Goal: Transaction & Acquisition: Subscribe to service/newsletter

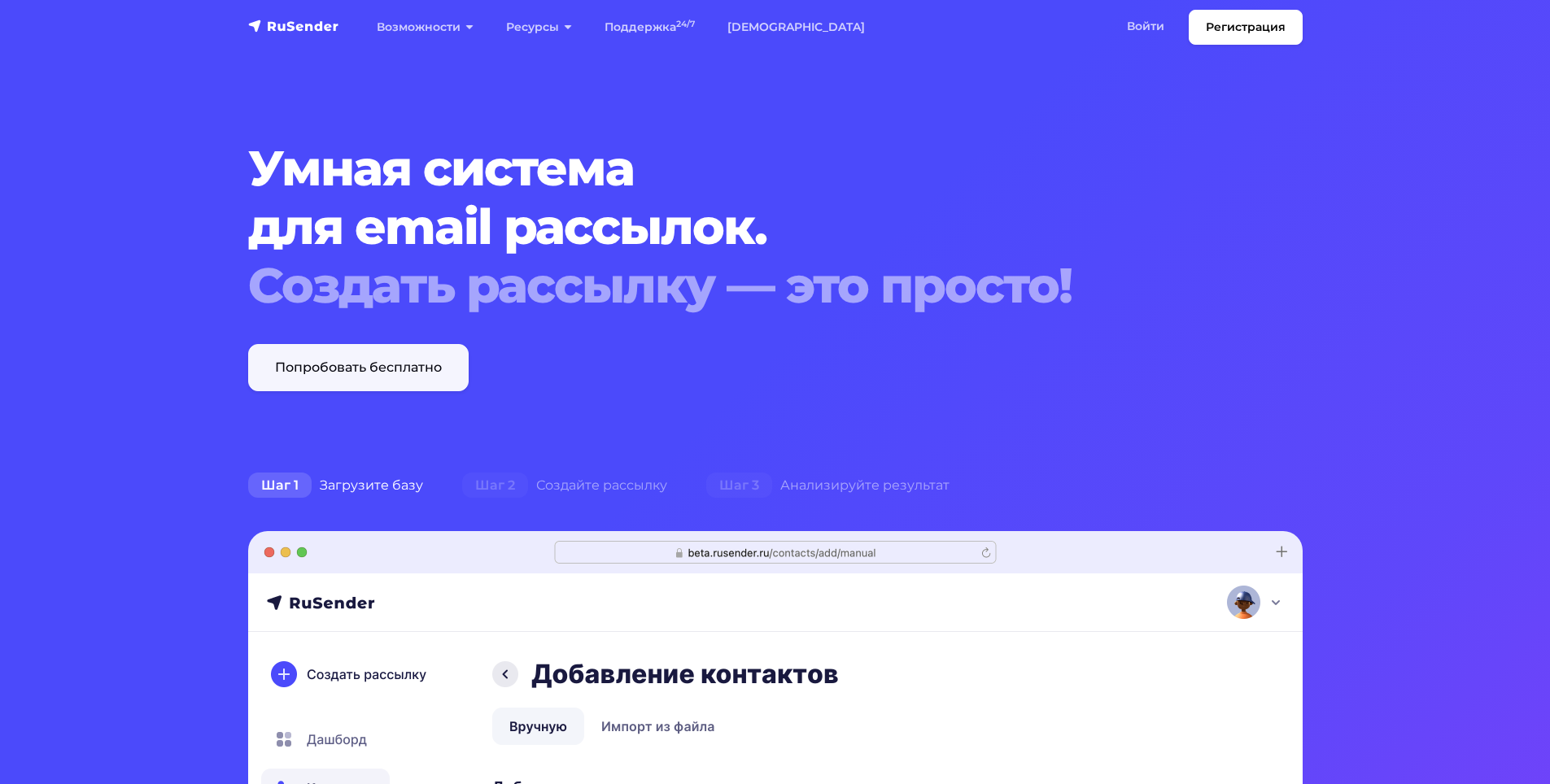
click at [408, 368] on link "Попробовать бесплатно" at bounding box center [358, 368] width 221 height 47
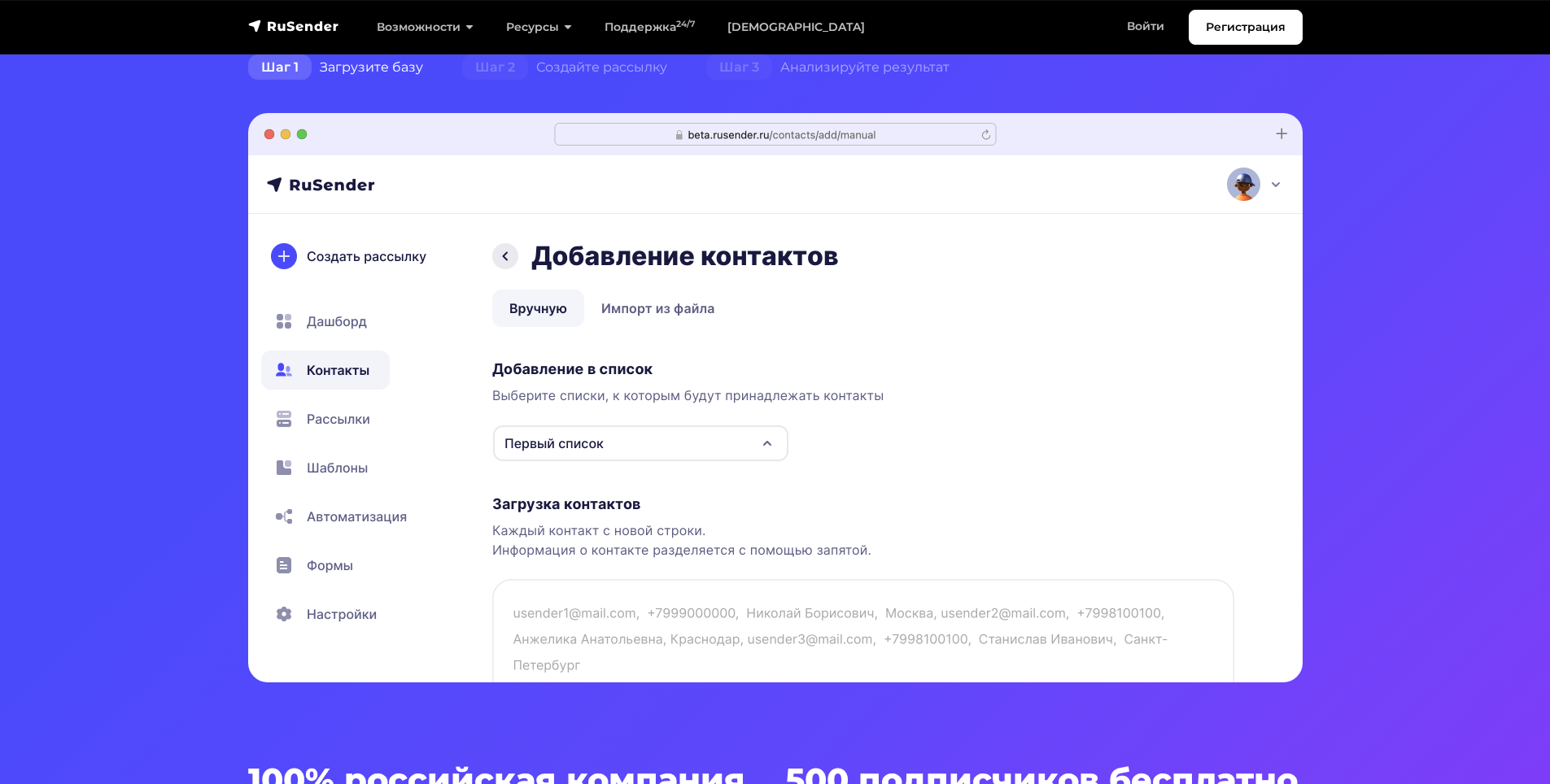
scroll to position [813, 0]
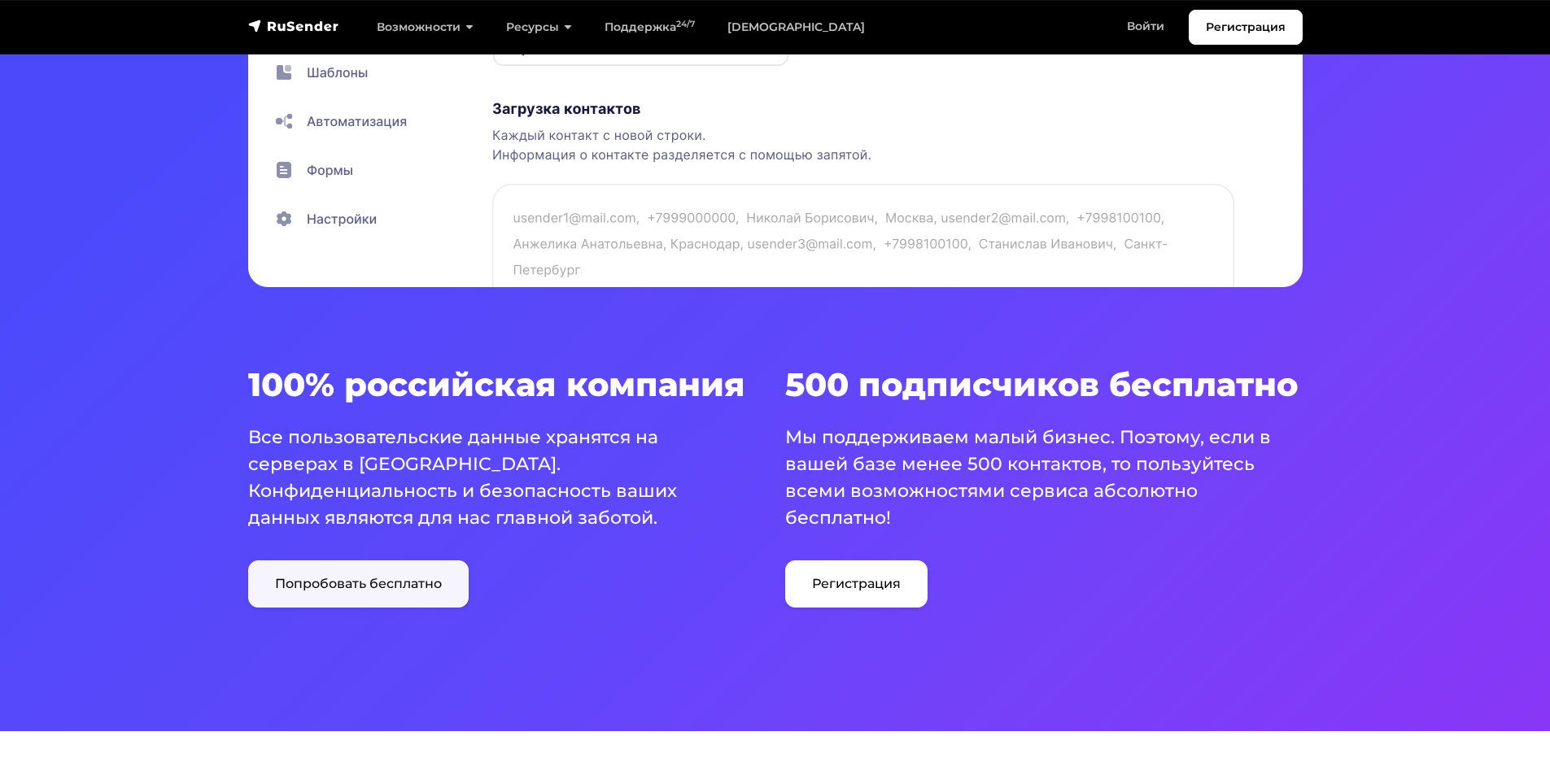
click at [410, 587] on link "Попробовать бесплатно" at bounding box center [358, 584] width 221 height 47
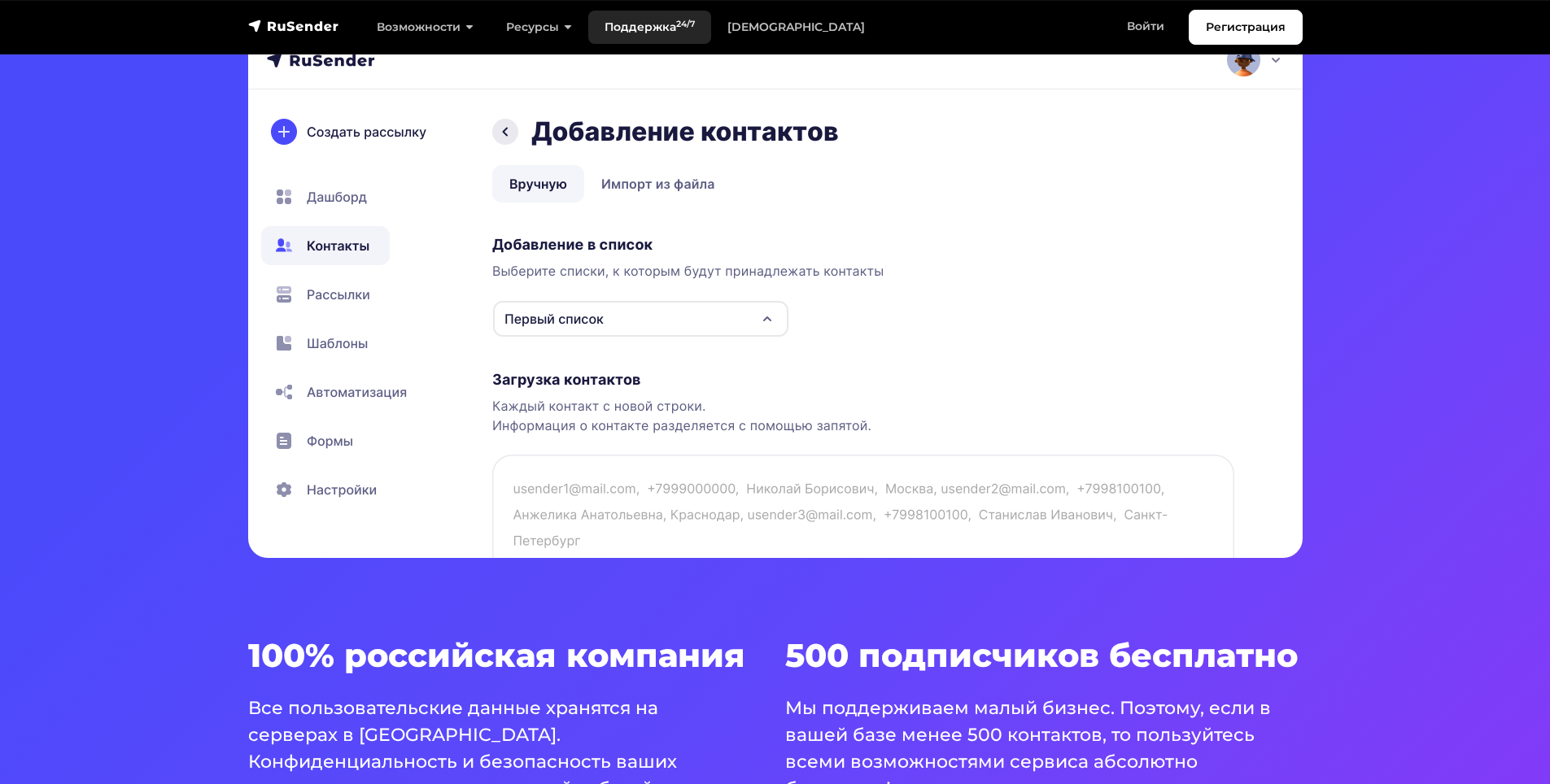
scroll to position [407, 0]
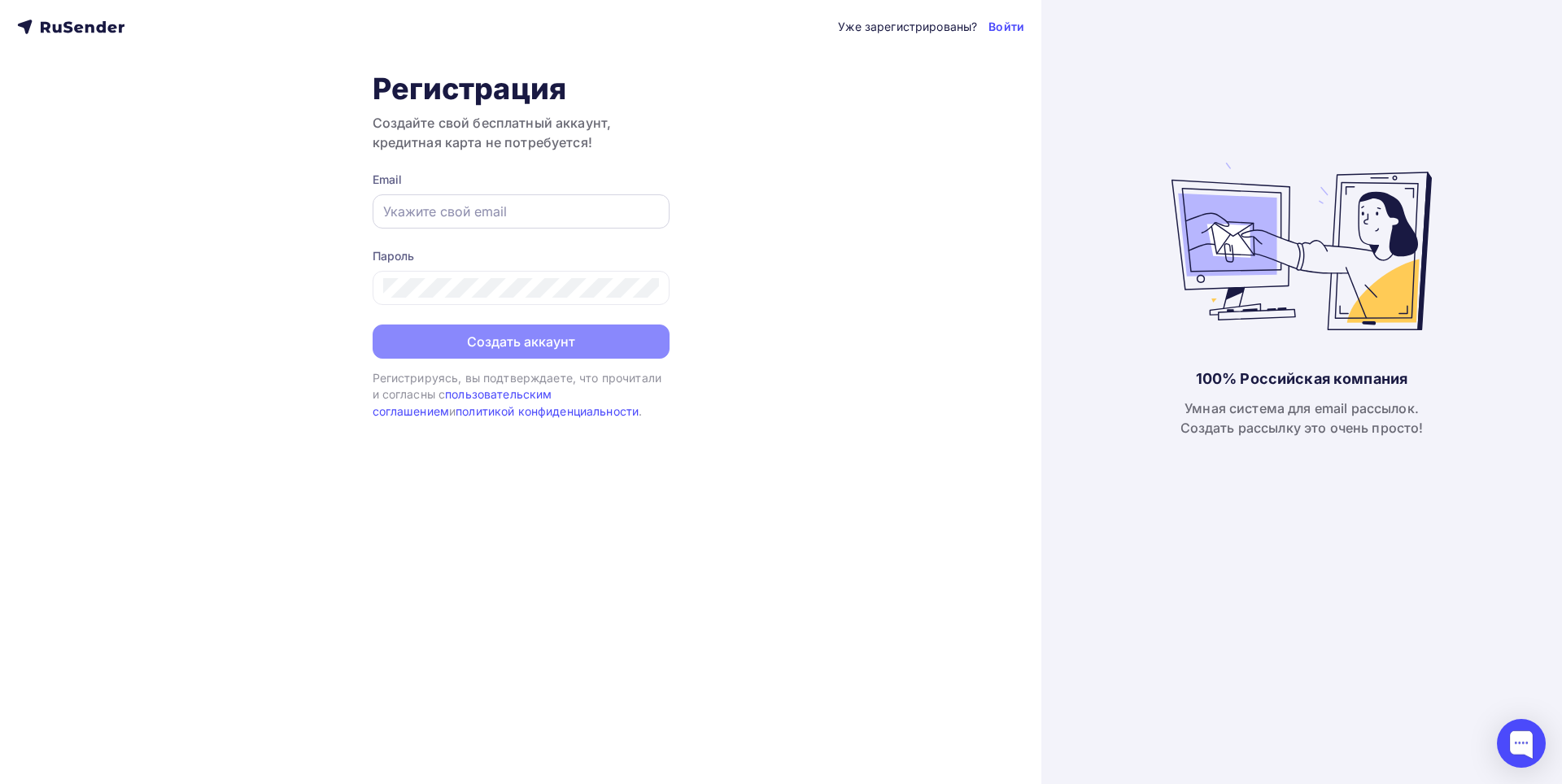
click at [448, 212] on input "text" at bounding box center [521, 211] width 275 height 19
type input "m"
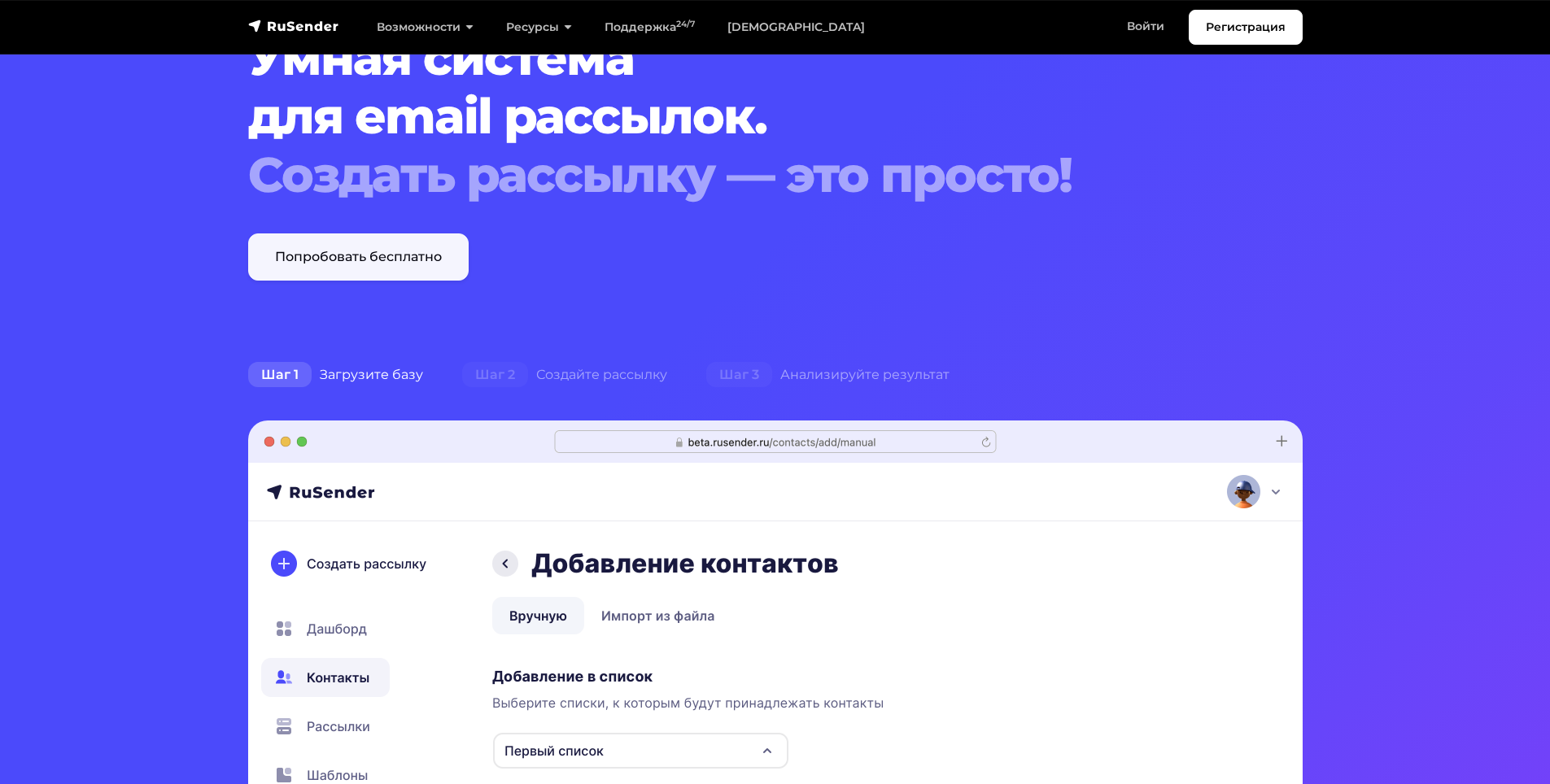
scroll to position [82, 0]
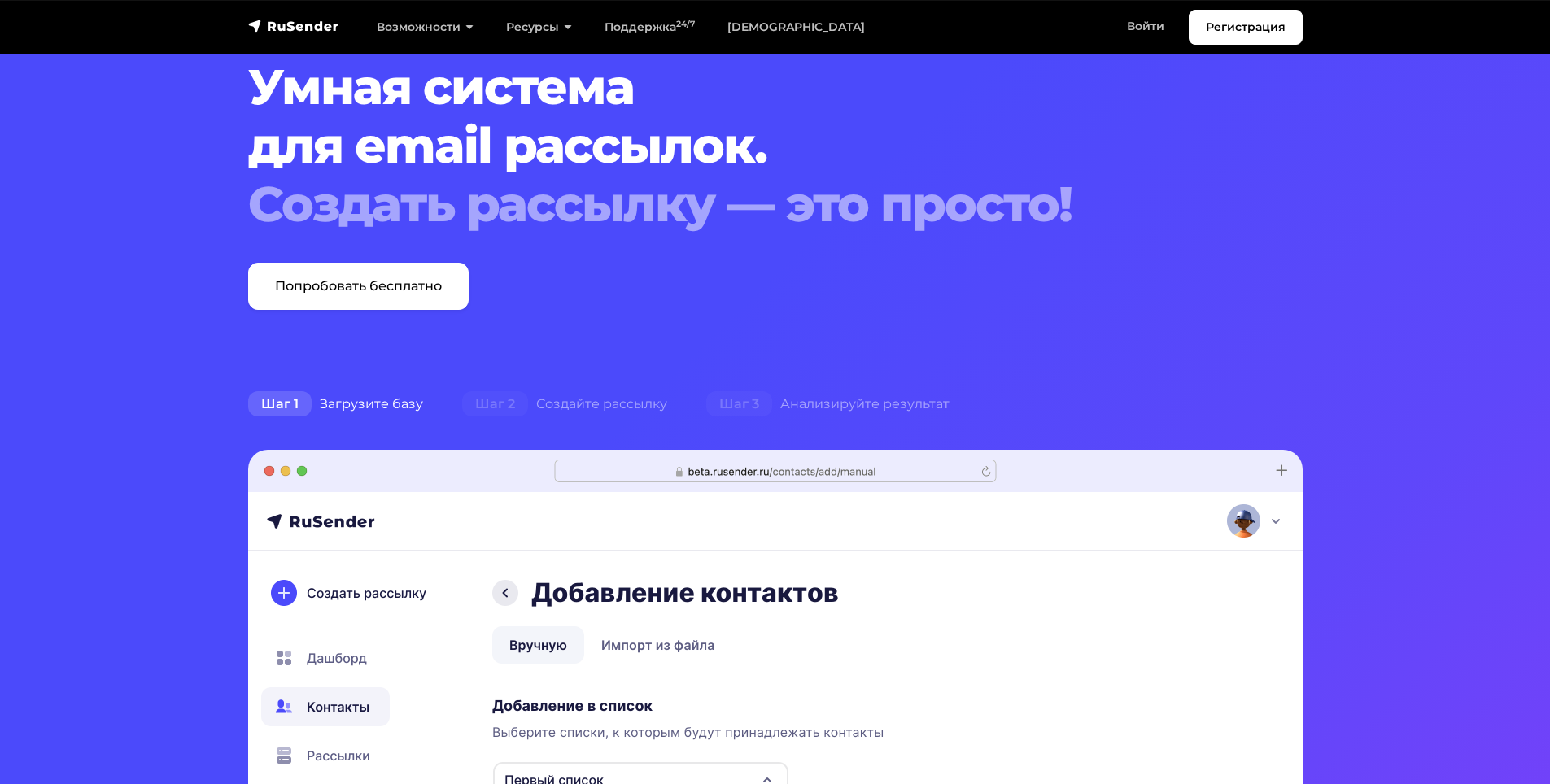
click at [308, 22] on img "navbar" at bounding box center [294, 25] width 91 height 17
click at [350, 290] on link "Попробовать бесплатно" at bounding box center [358, 286] width 221 height 47
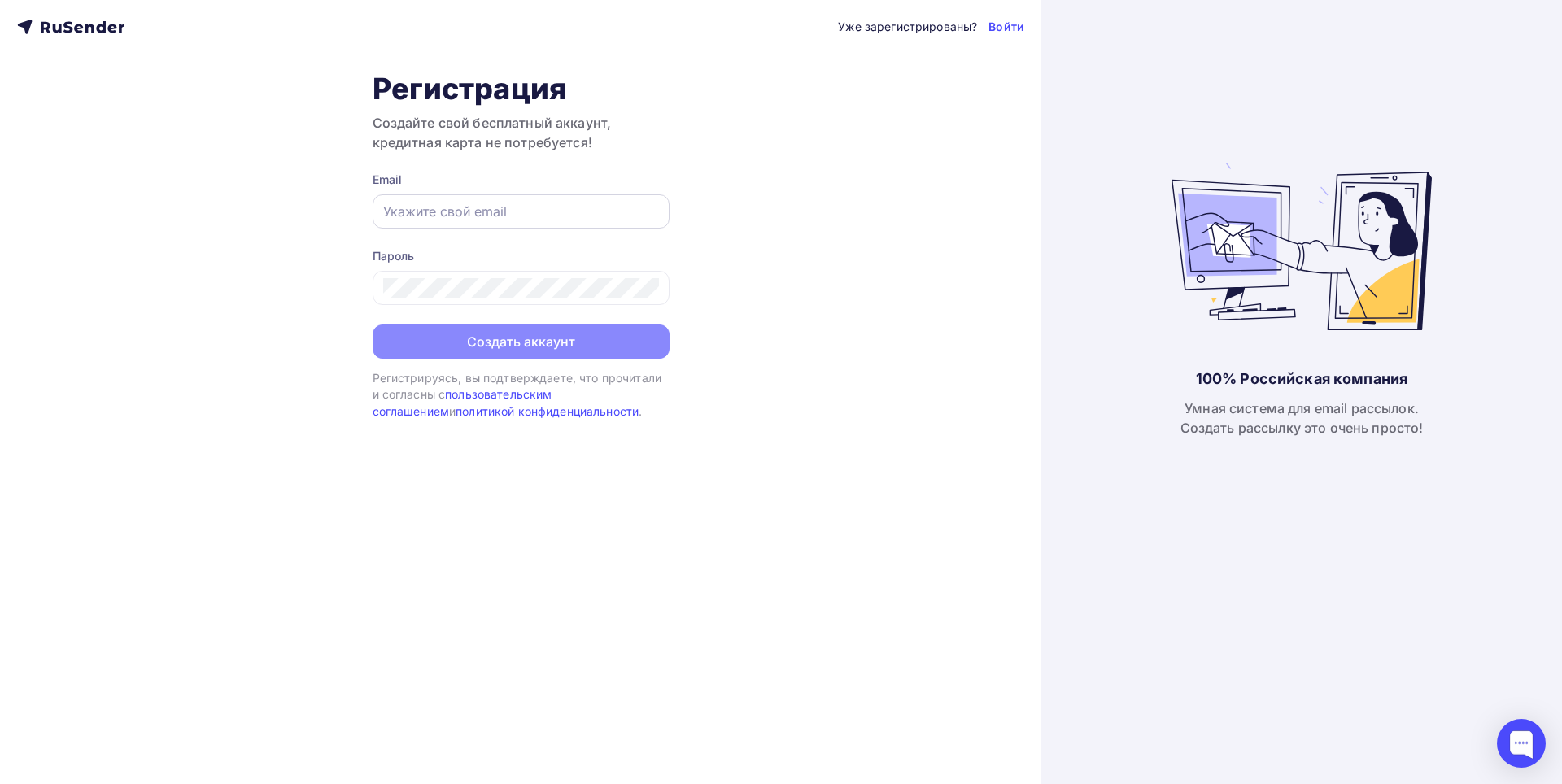
click at [486, 219] on input "text" at bounding box center [521, 211] width 275 height 19
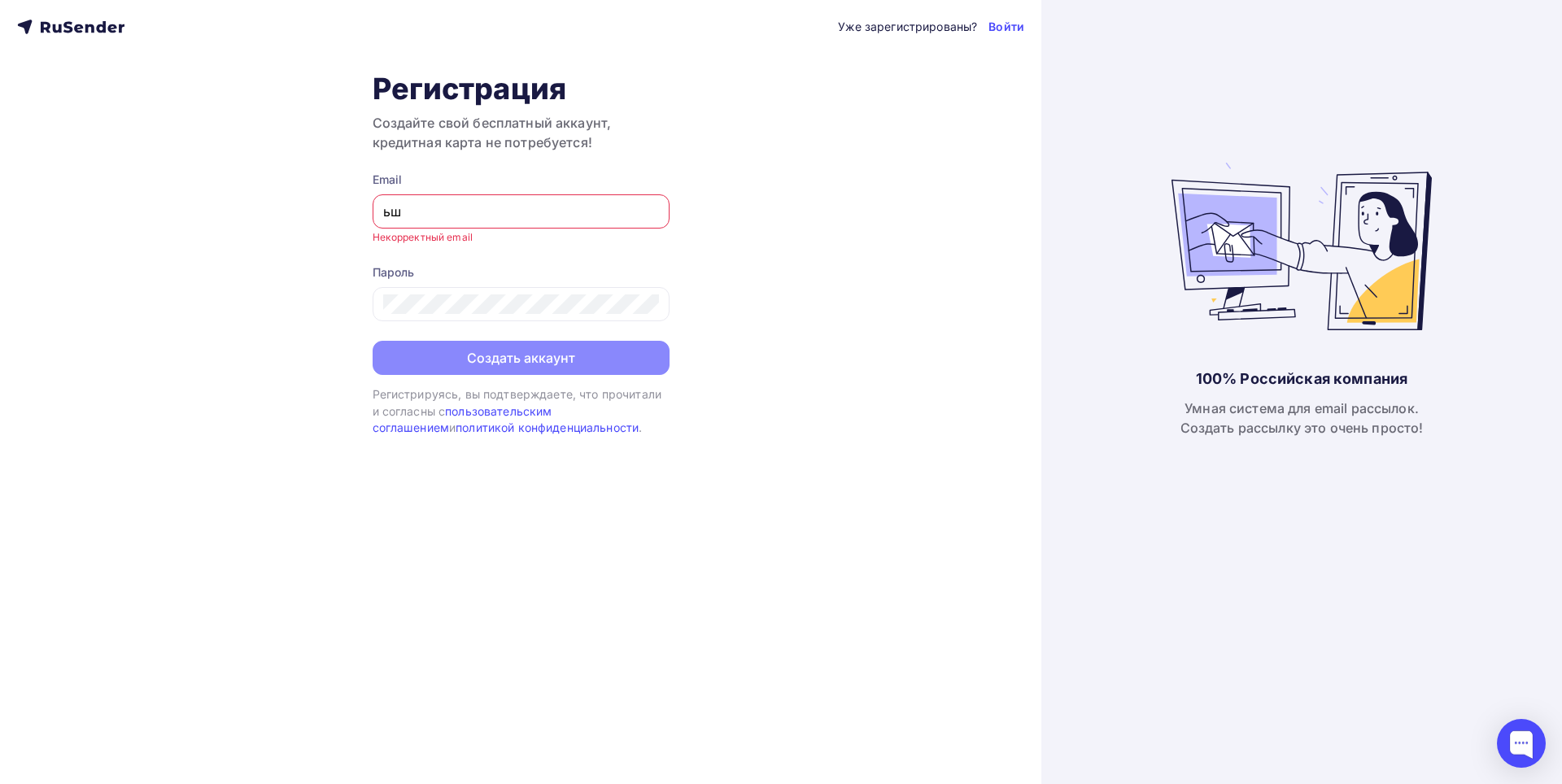
type input "ь"
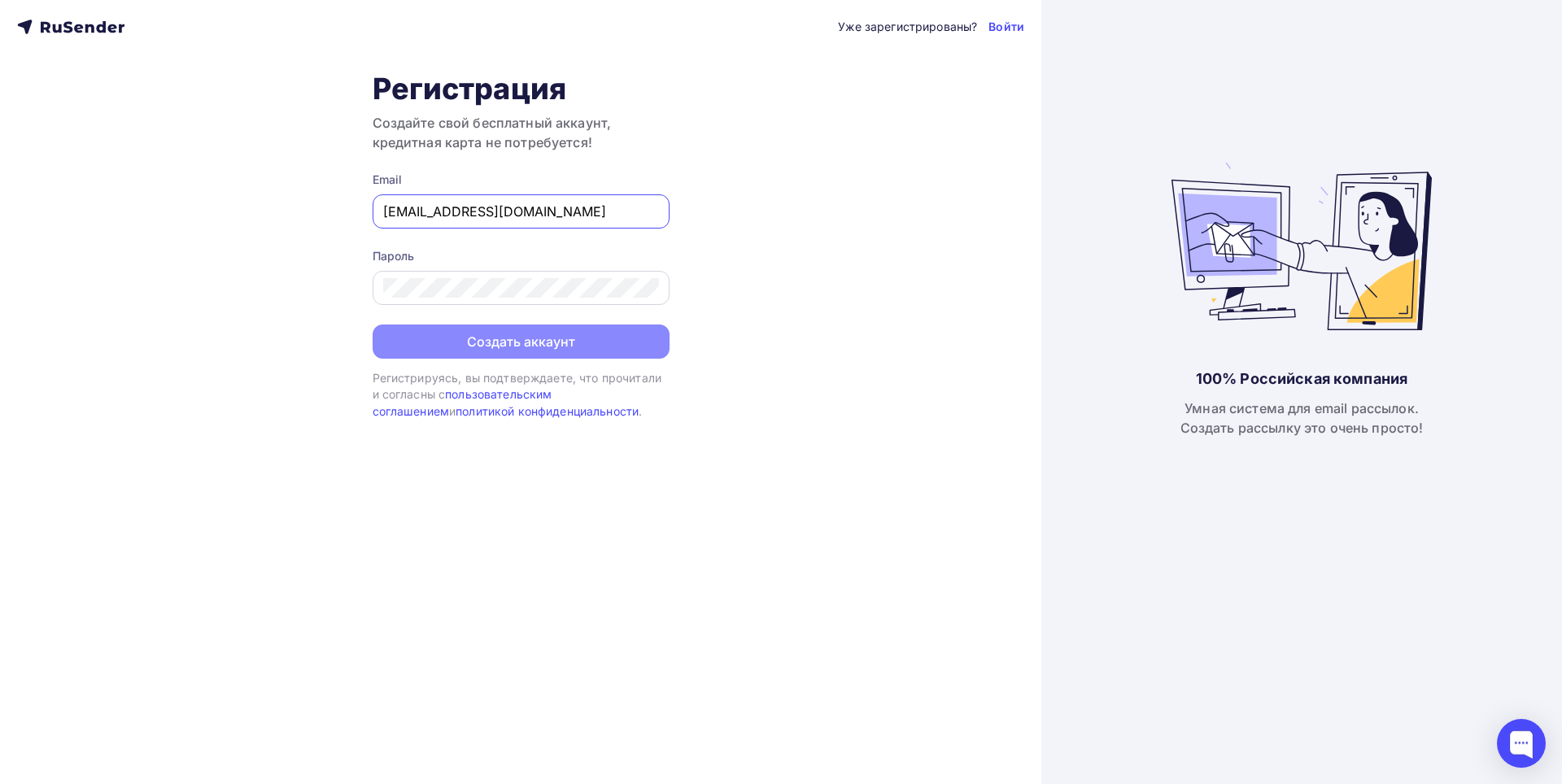
type input "[EMAIL_ADDRESS][DOMAIN_NAME]"
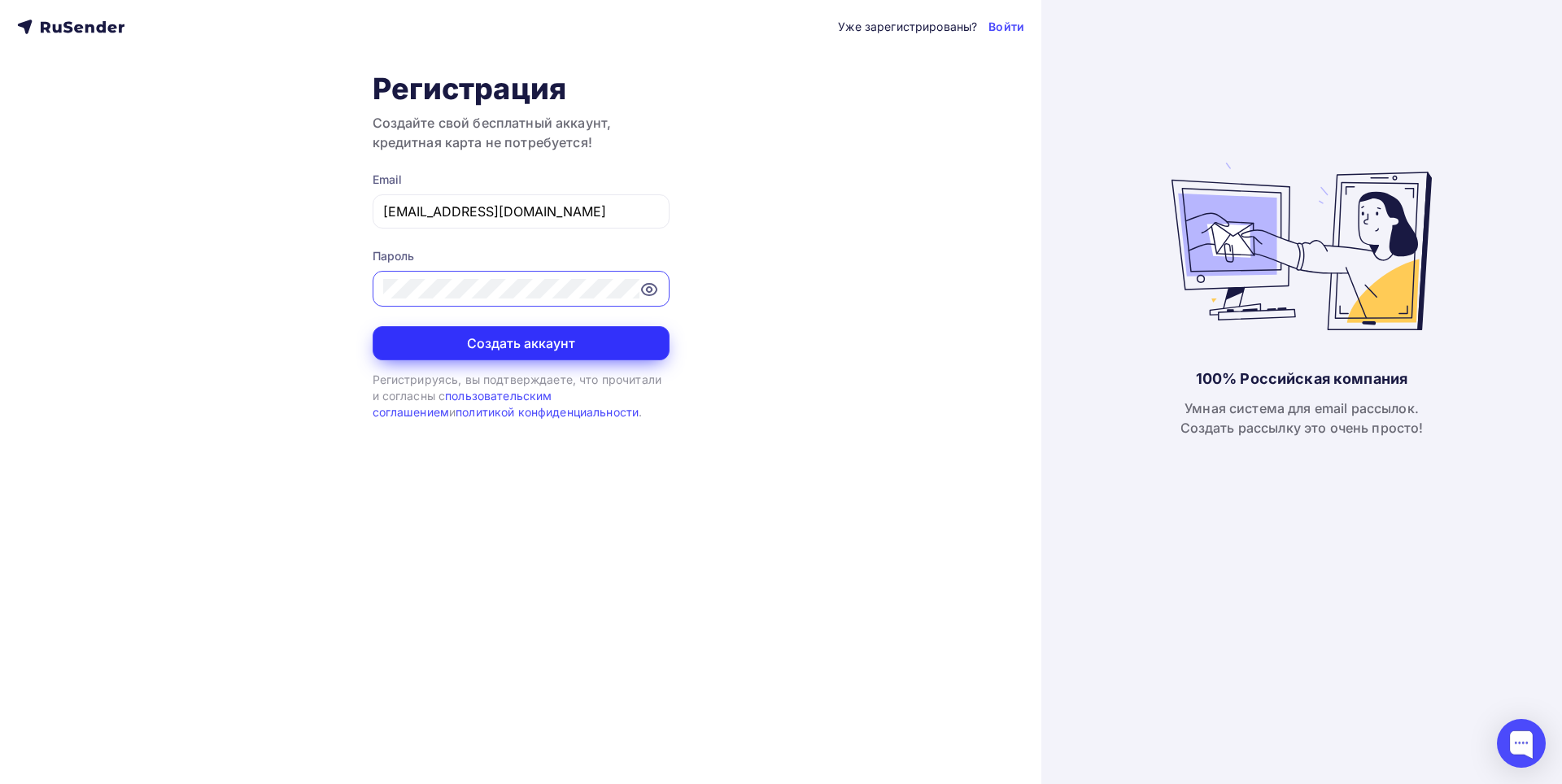
click at [515, 346] on button "Создать аккаунт" at bounding box center [521, 342] width 297 height 34
